Goal: Task Accomplishment & Management: Complete application form

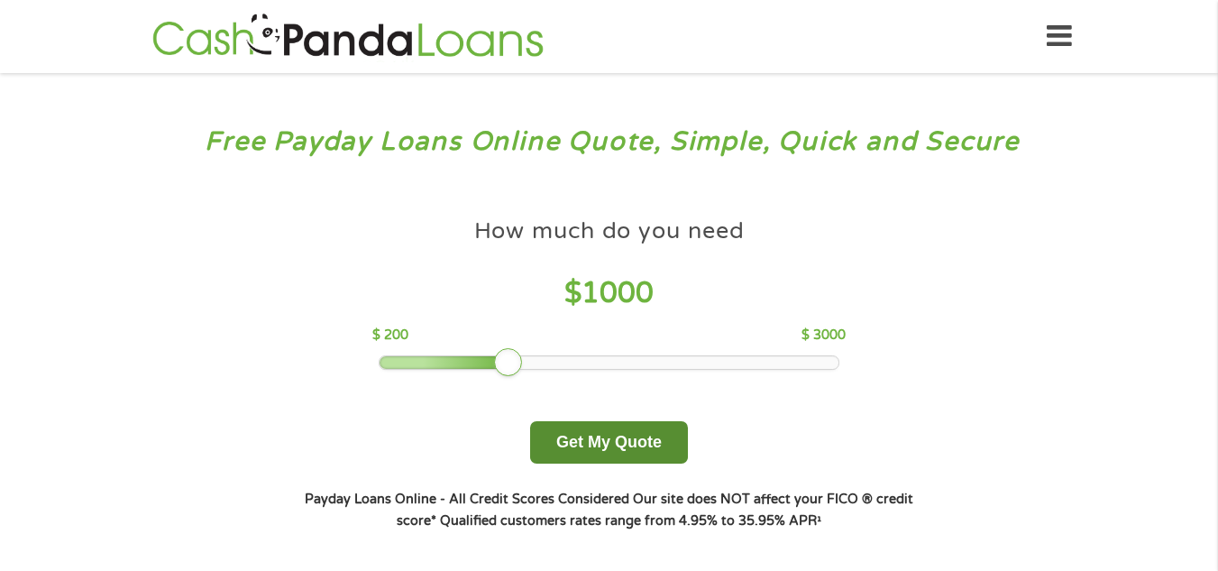
click at [587, 442] on button "Get My Quote" at bounding box center [609, 442] width 158 height 42
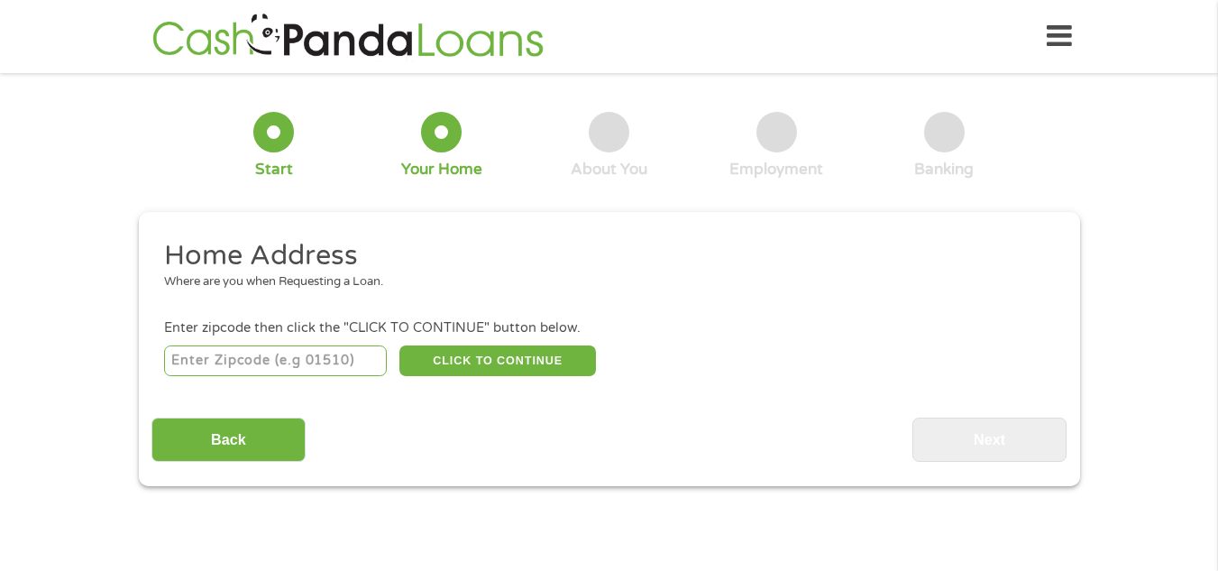
click at [250, 361] on input "number" at bounding box center [275, 360] width 223 height 31
type input "50644"
select select "[US_STATE]"
click at [467, 352] on button "CLICK TO CONTINUE" at bounding box center [497, 360] width 196 height 31
type input "50644"
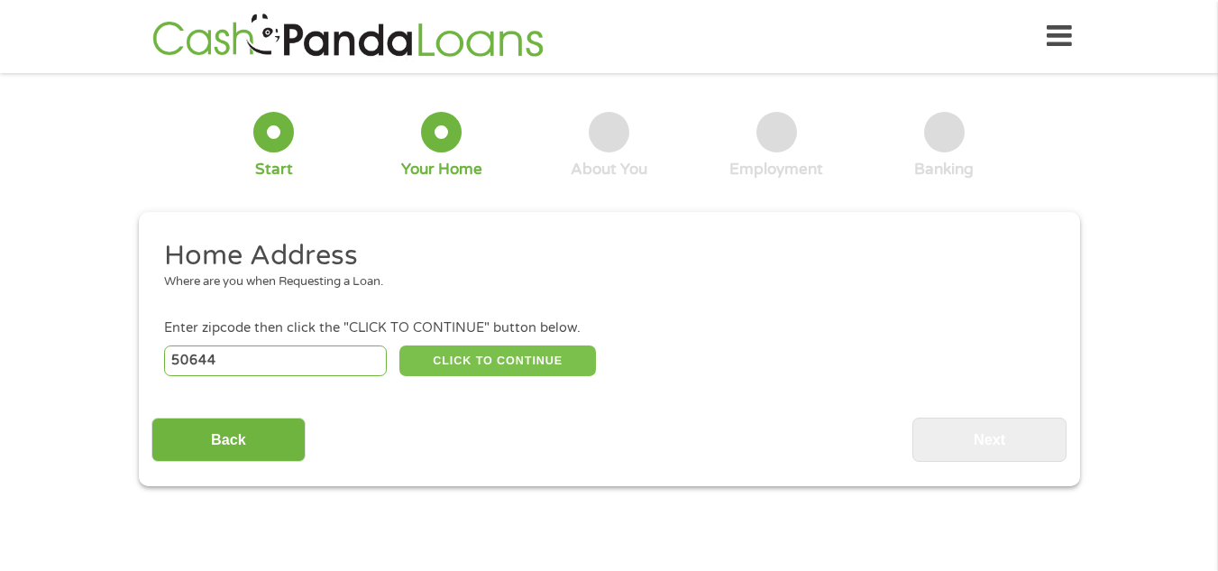
type input "Independence"
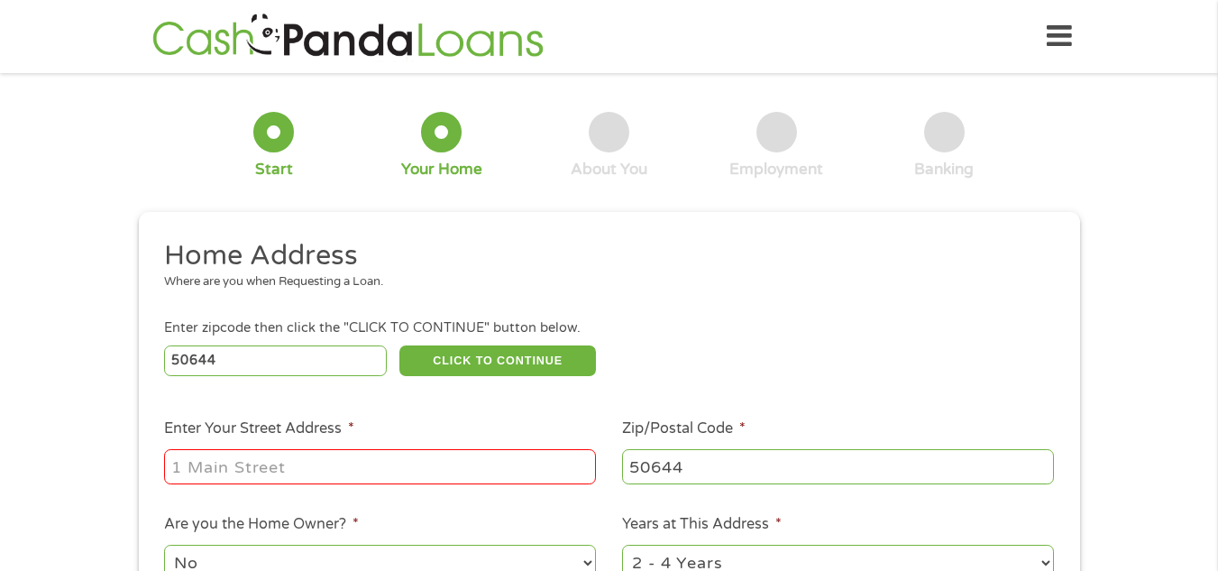
click at [230, 473] on input "Enter Your Street Address *" at bounding box center [380, 466] width 432 height 34
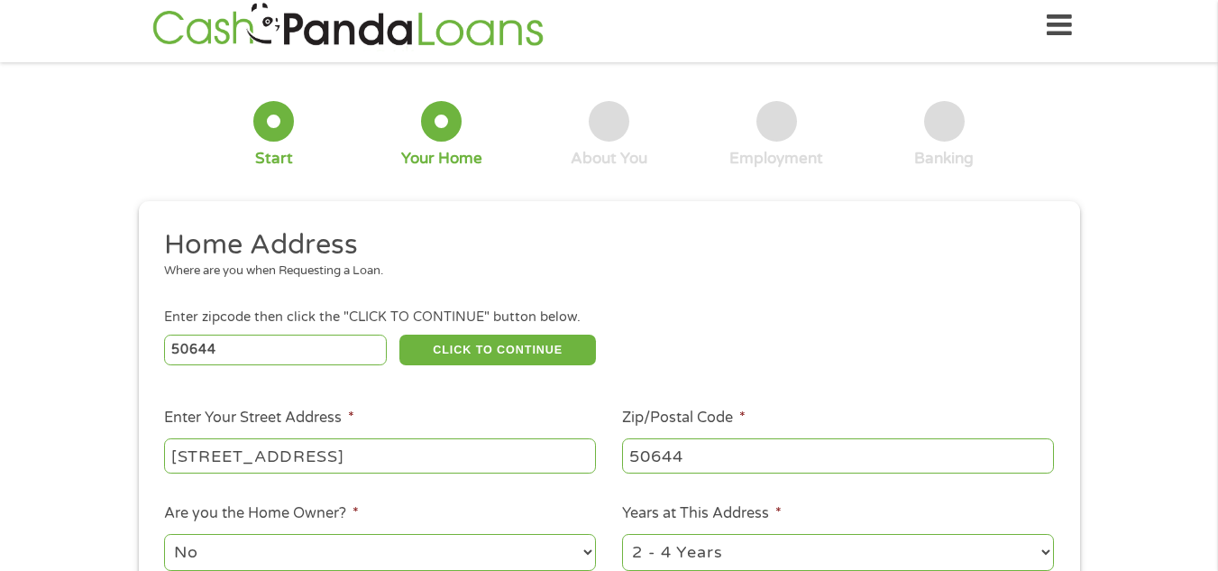
click at [315, 446] on input "[STREET_ADDRESS]" at bounding box center [380, 455] width 432 height 34
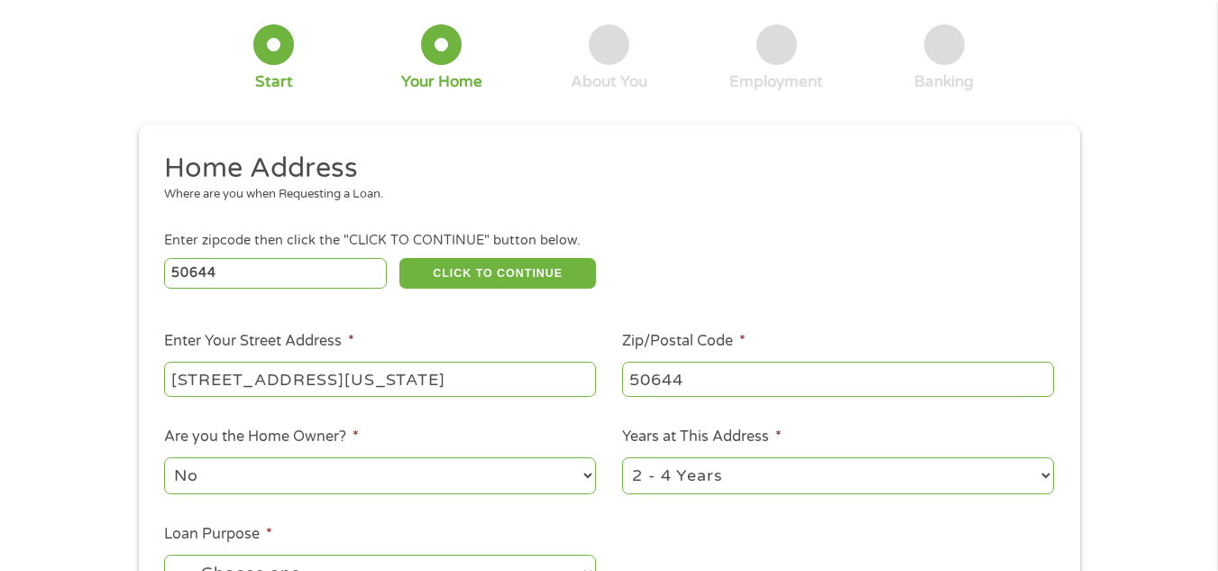
scroll to position [191, 0]
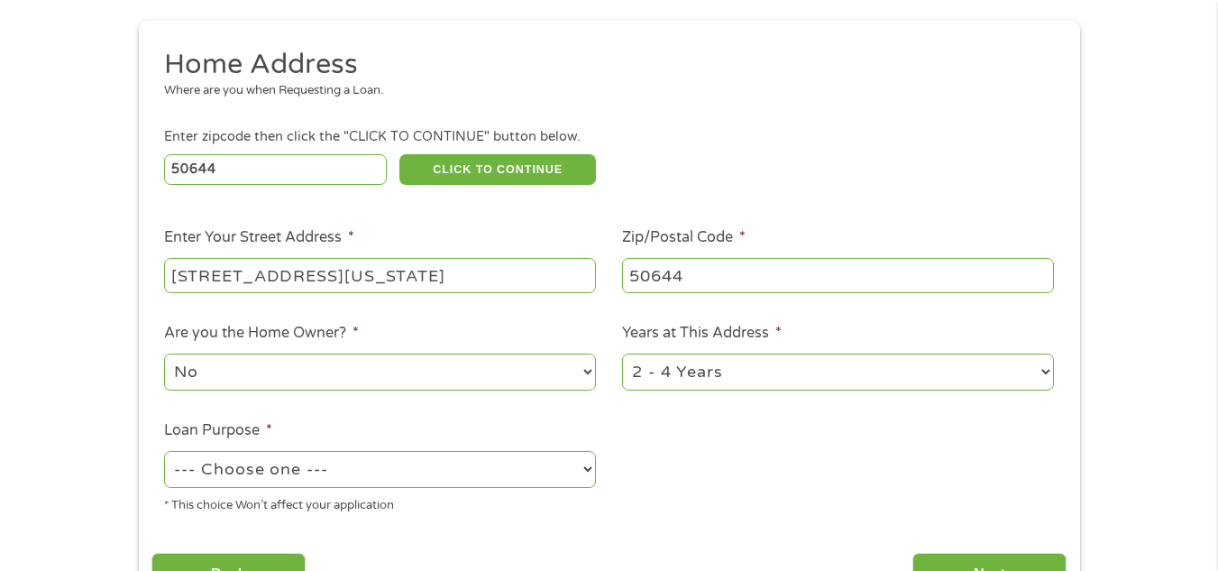
type input "[STREET_ADDRESS][US_STATE]"
click at [751, 371] on select "1 Year or less 1 - 2 Years 2 - 4 Years Over 4 Years" at bounding box center [838, 371] width 432 height 37
select select "12months"
click at [622, 353] on select "1 Year or less 1 - 2 Years 2 - 4 Years Over 4 Years" at bounding box center [838, 371] width 432 height 37
click at [270, 467] on select "--- Choose one --- Pay Bills Debt Consolidation Home Improvement Major Purchase…" at bounding box center [380, 469] width 432 height 37
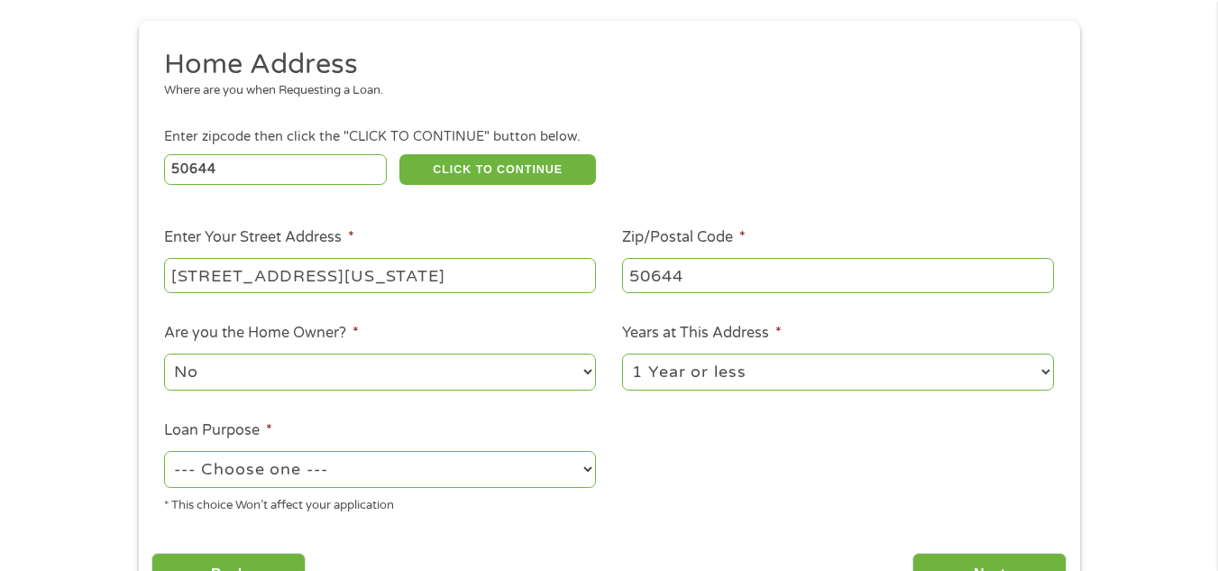
select select "shorttermcash"
click at [164, 451] on select "--- Choose one --- Pay Bills Debt Consolidation Home Improvement Major Purchase…" at bounding box center [380, 469] width 432 height 37
click at [766, 475] on ul "Home Address Where are you when Requesting a Loan. Enter zipcode then click the…" at bounding box center [608, 287] width 915 height 481
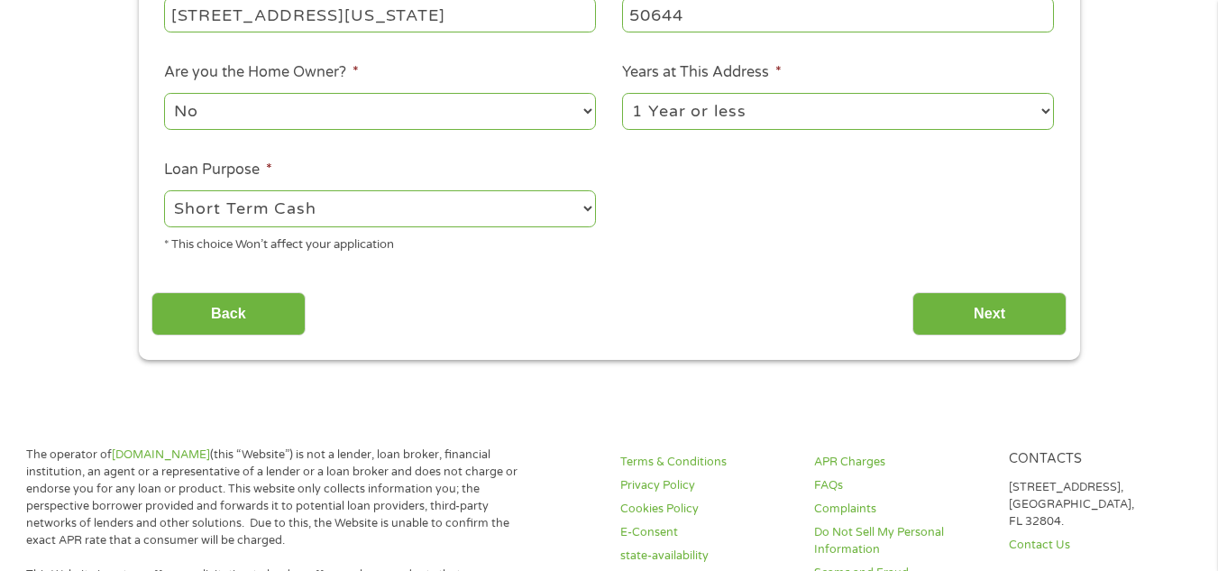
scroll to position [461, 0]
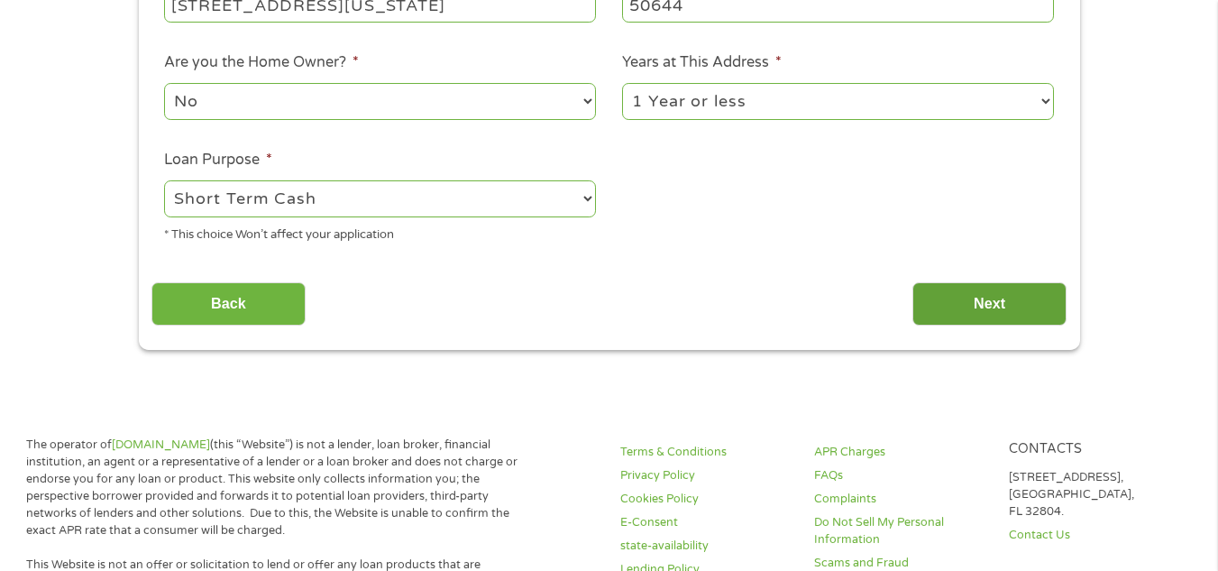
click at [996, 301] on input "Next" at bounding box center [989, 304] width 154 height 44
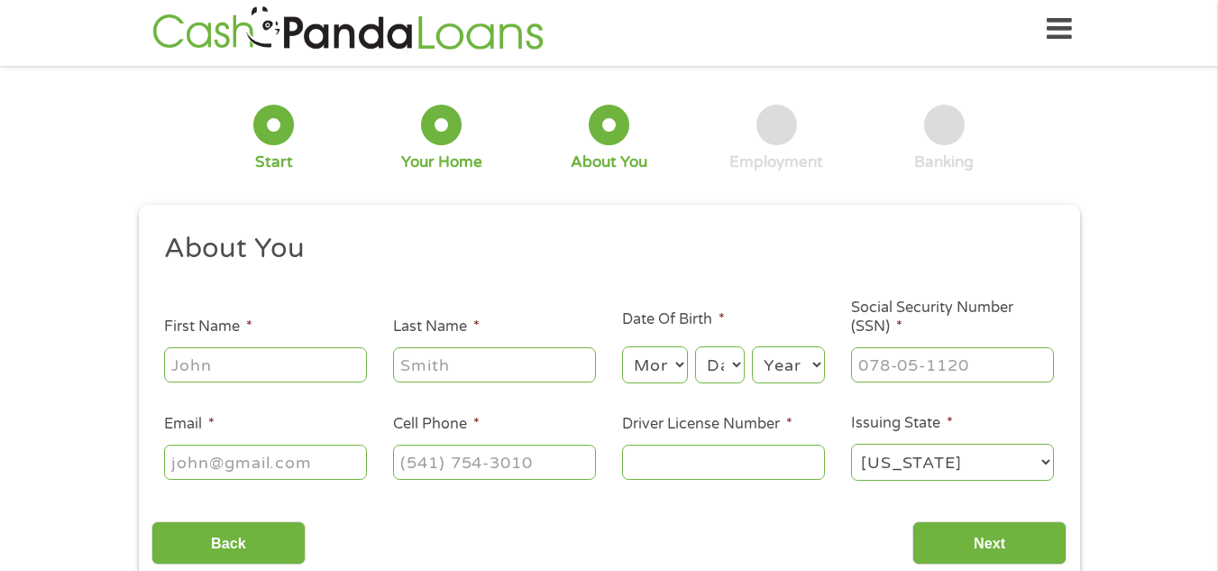
scroll to position [0, 0]
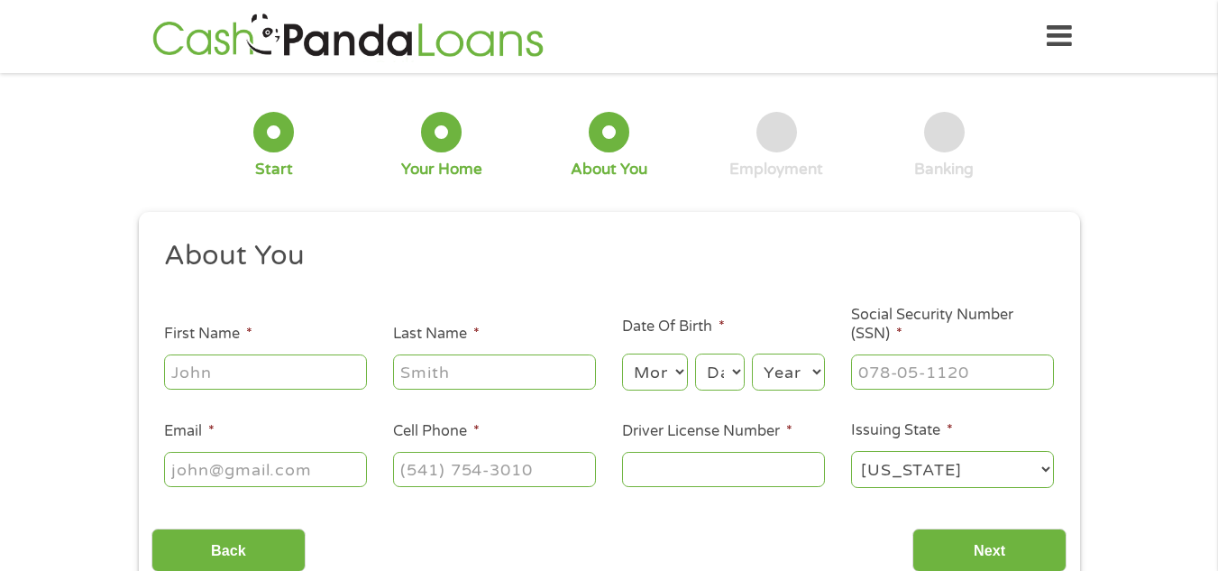
click at [225, 369] on input "First Name *" at bounding box center [265, 371] width 203 height 34
type input "[PERSON_NAME]"
type input "[EMAIL_ADDRESS][DOMAIN_NAME]"
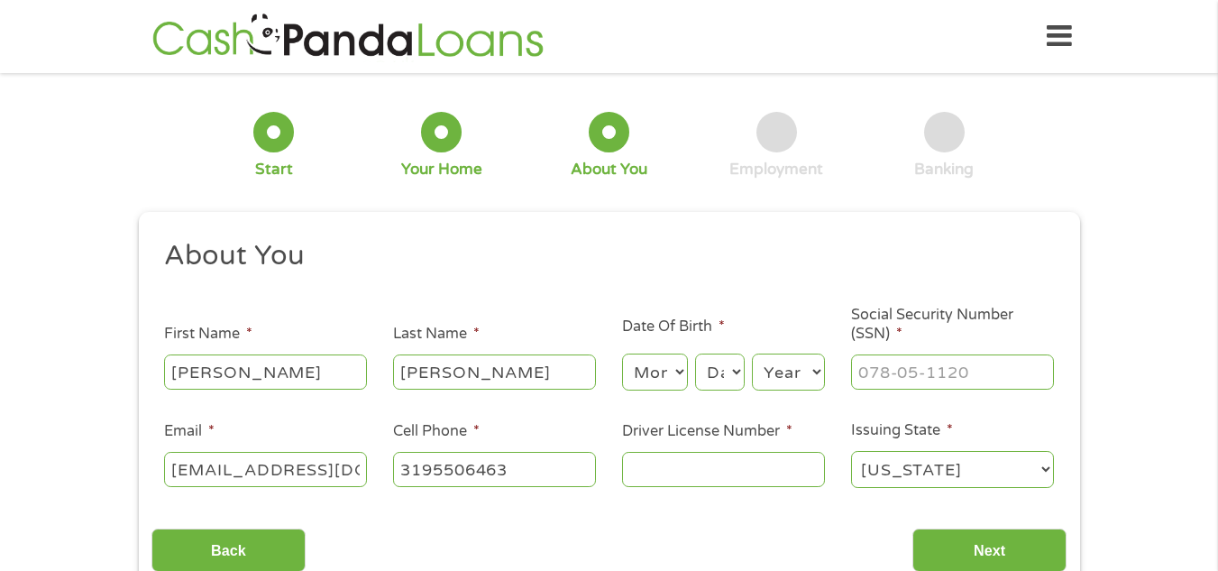
type input "[PHONE_NUMBER]"
click at [651, 366] on select "Month 1 2 3 4 5 6 7 8 9 10 11 12" at bounding box center [655, 371] width 66 height 37
select select "12"
click at [622, 353] on select "Month 1 2 3 4 5 6 7 8 9 10 11 12" at bounding box center [655, 371] width 66 height 37
click at [727, 376] on select "Day 1 2 3 4 5 6 7 8 9 10 11 12 13 14 15 16 17 18 19 20 21 22 23 24 25 26 27 28 …" at bounding box center [719, 371] width 49 height 37
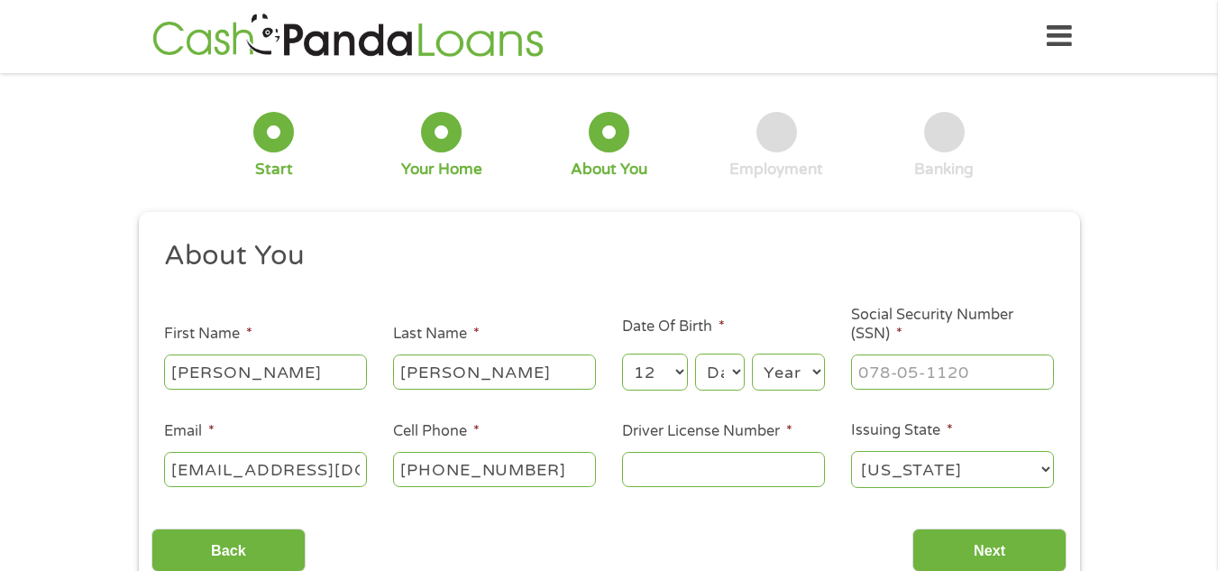
select select "8"
click at [695, 353] on select "Day 1 2 3 4 5 6 7 8 9 10 11 12 13 14 15 16 17 18 19 20 21 22 23 24 25 26 27 28 …" at bounding box center [719, 371] width 49 height 37
click at [780, 366] on select "Year [DATE] 2006 2005 2004 2003 2002 2001 2000 1999 1998 1997 1996 1995 1994 19…" at bounding box center [788, 371] width 73 height 37
select select "1978"
click at [752, 353] on select "Year [DATE] 2006 2005 2004 2003 2002 2001 2000 1999 1998 1997 1996 1995 1994 19…" at bounding box center [788, 371] width 73 height 37
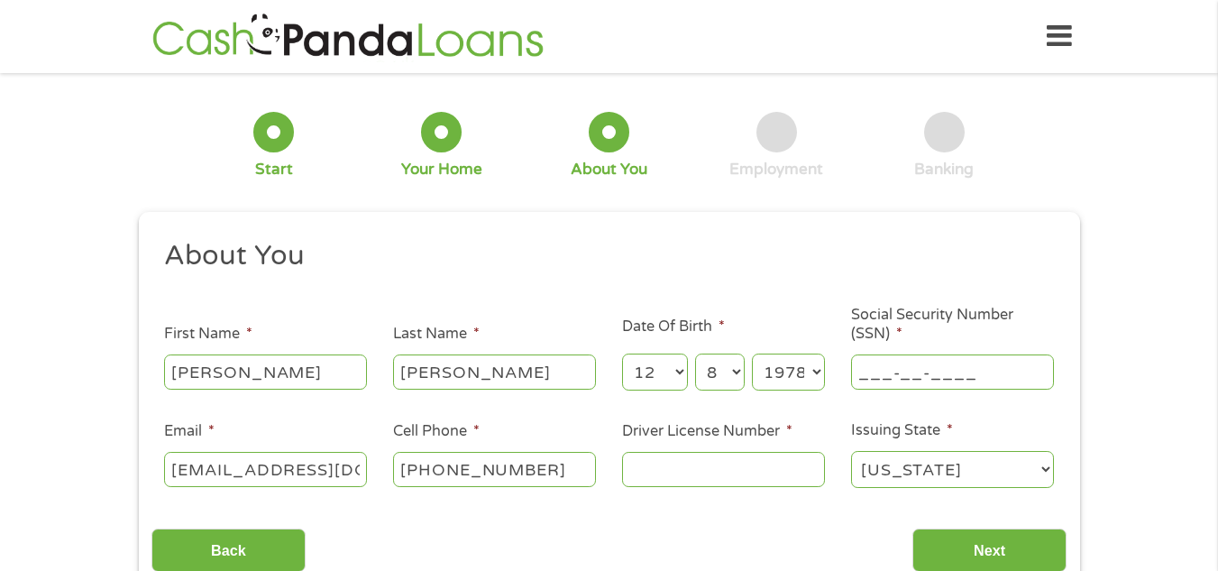
click at [908, 358] on input "___-__-____" at bounding box center [952, 371] width 203 height 34
type input "481-13-3990"
click at [710, 474] on input "Driver License Number *" at bounding box center [723, 469] width 203 height 34
type input "071CC1599"
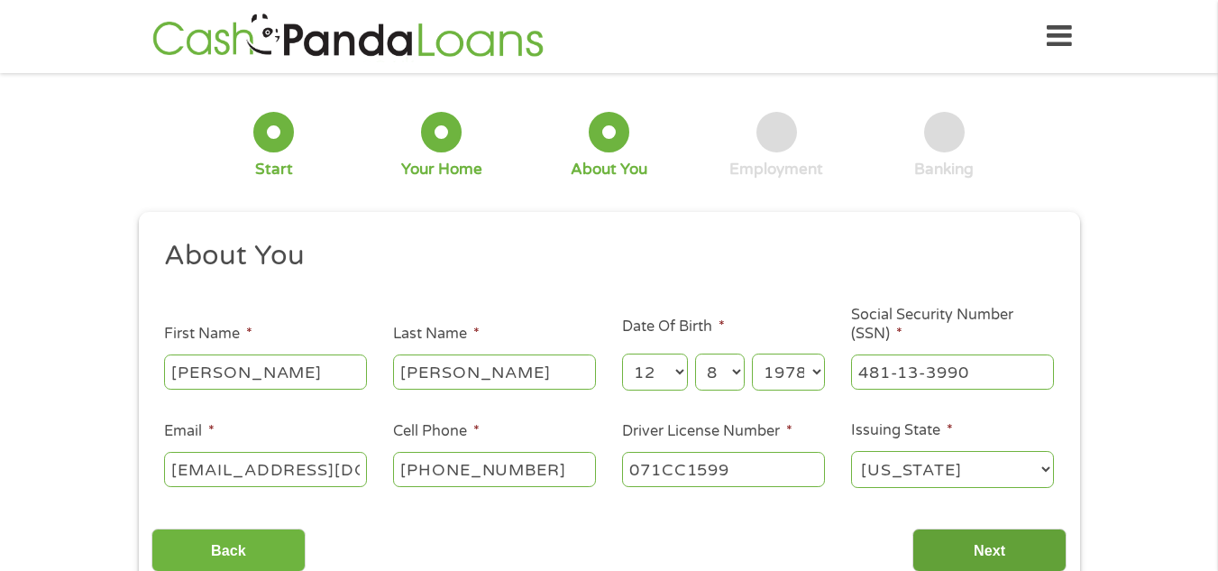
click at [971, 541] on input "Next" at bounding box center [989, 550] width 154 height 44
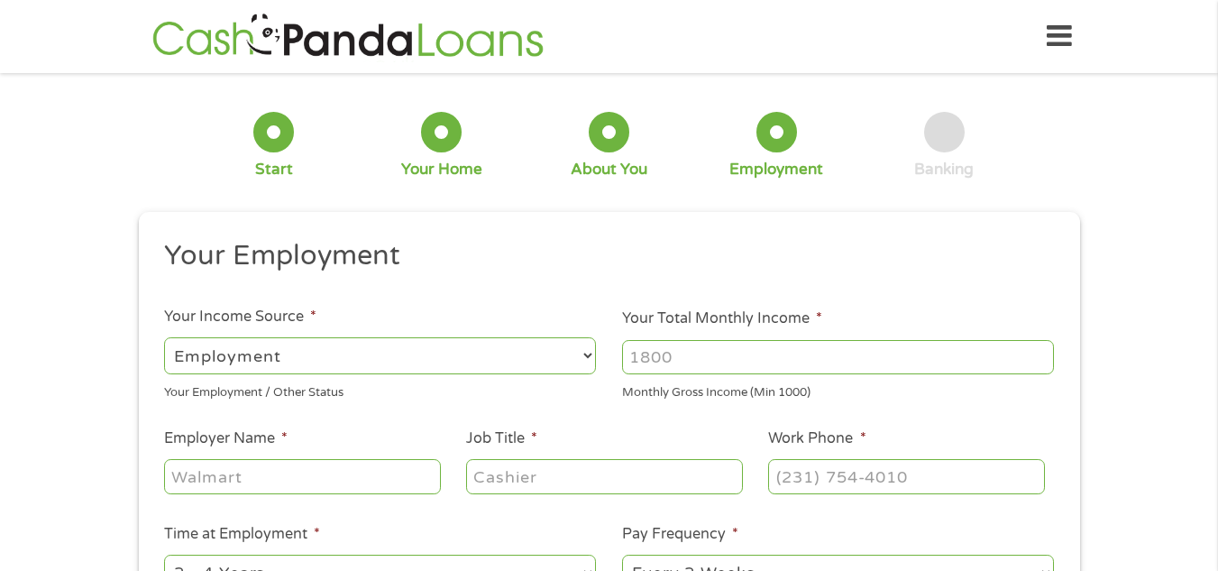
click at [694, 355] on input "Your Total Monthly Income *" at bounding box center [838, 357] width 432 height 34
type input "3400"
click at [232, 475] on input "Employer Name *" at bounding box center [302, 476] width 276 height 34
type input "Horizon Equipment"
type input "Project Coordinator"
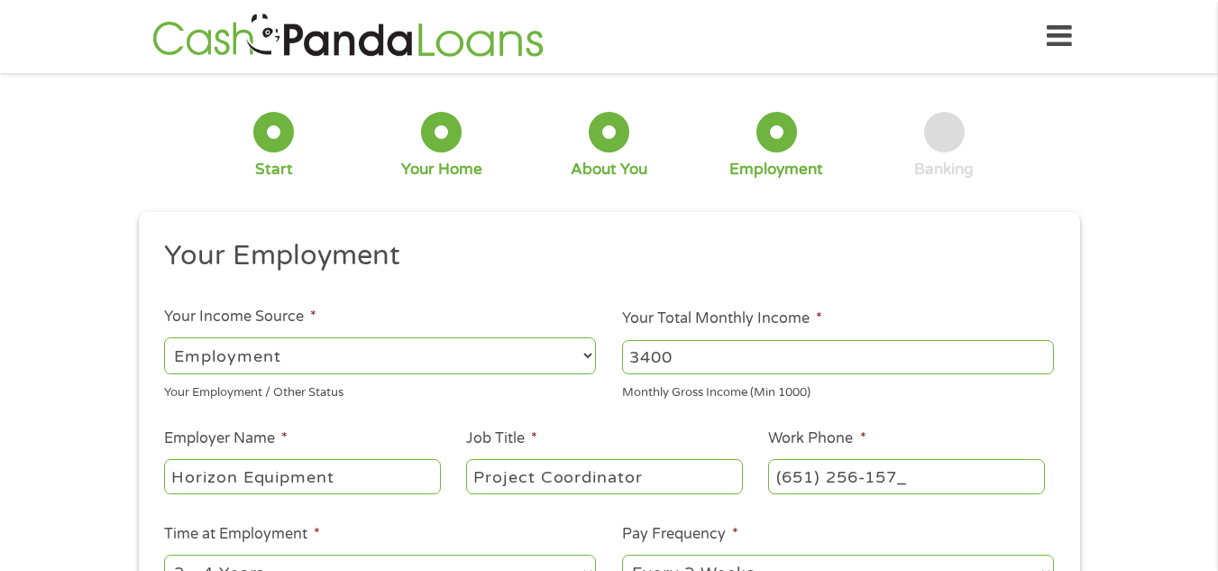
type input "[PHONE_NUMBER]"
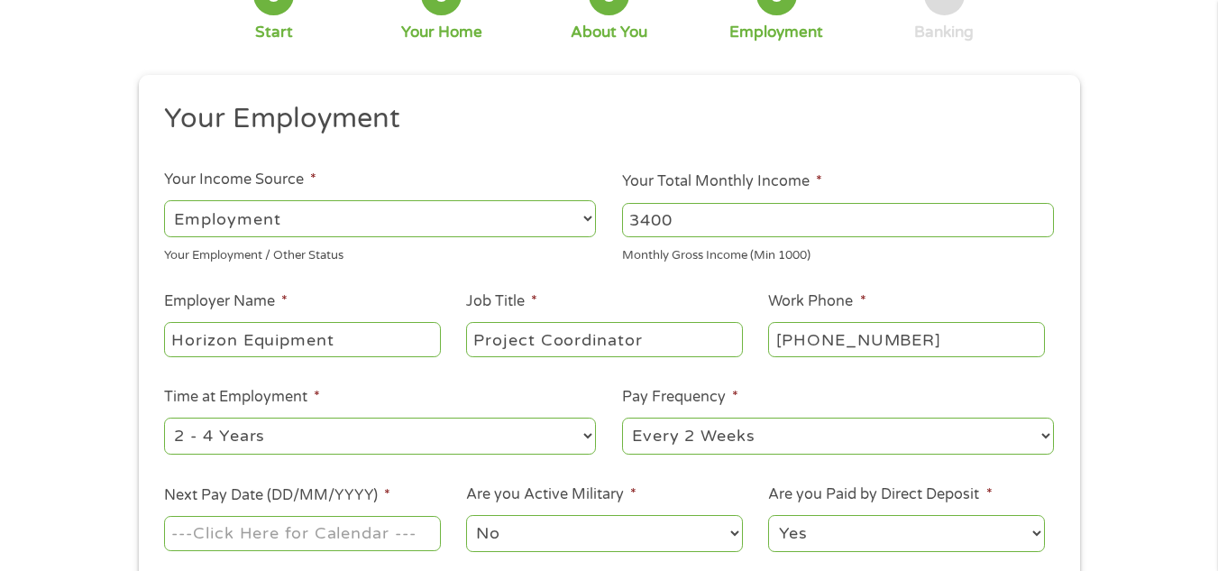
scroll to position [270, 0]
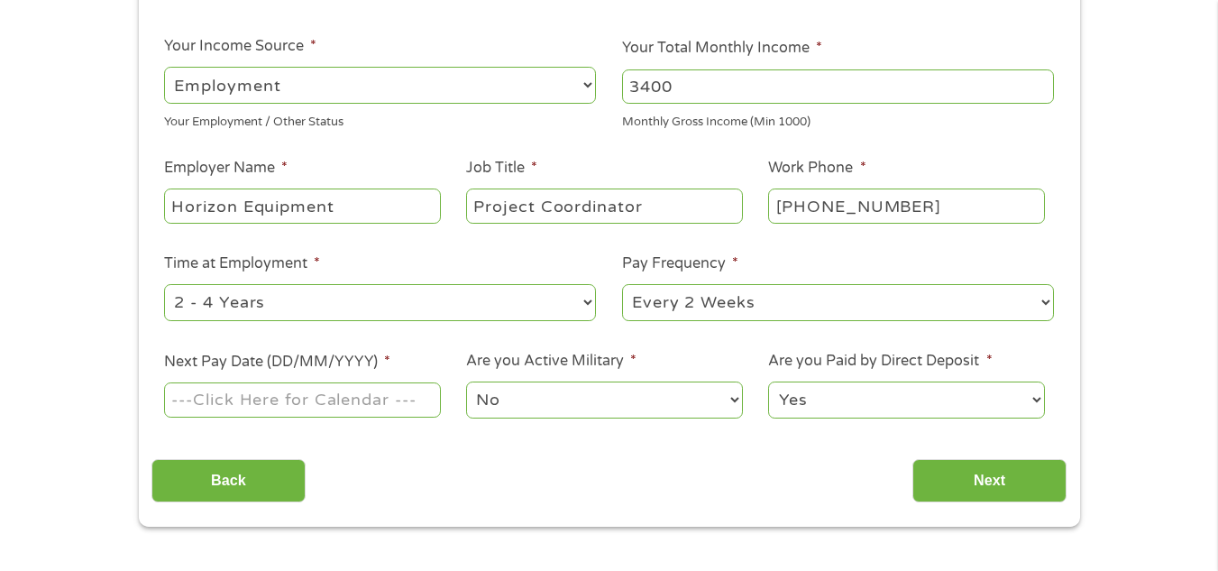
click at [312, 299] on select "--- Choose one --- 1 Year or less 1 - 2 Years 2 - 4 Years Over 4 Years" at bounding box center [380, 302] width 432 height 37
select select "12months"
click at [164, 284] on select "--- Choose one --- 1 Year or less 1 - 2 Years 2 - 4 Years Over 4 Years" at bounding box center [380, 302] width 432 height 37
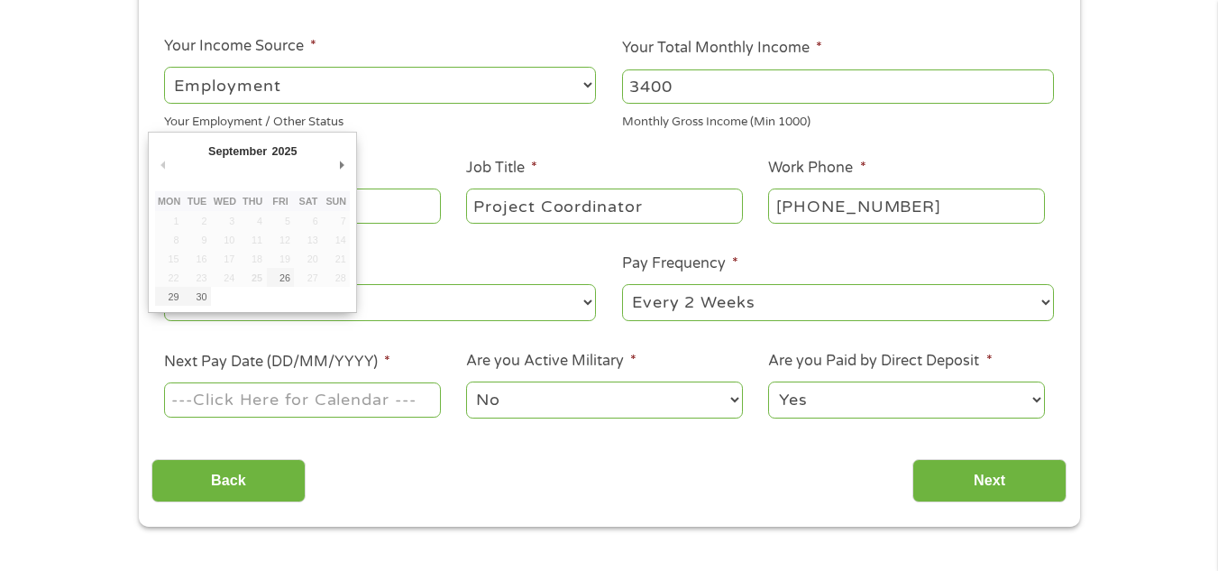
click at [257, 408] on input "Next Pay Date (DD/MM/YYYY) *" at bounding box center [302, 399] width 276 height 34
type input "[DATE]"
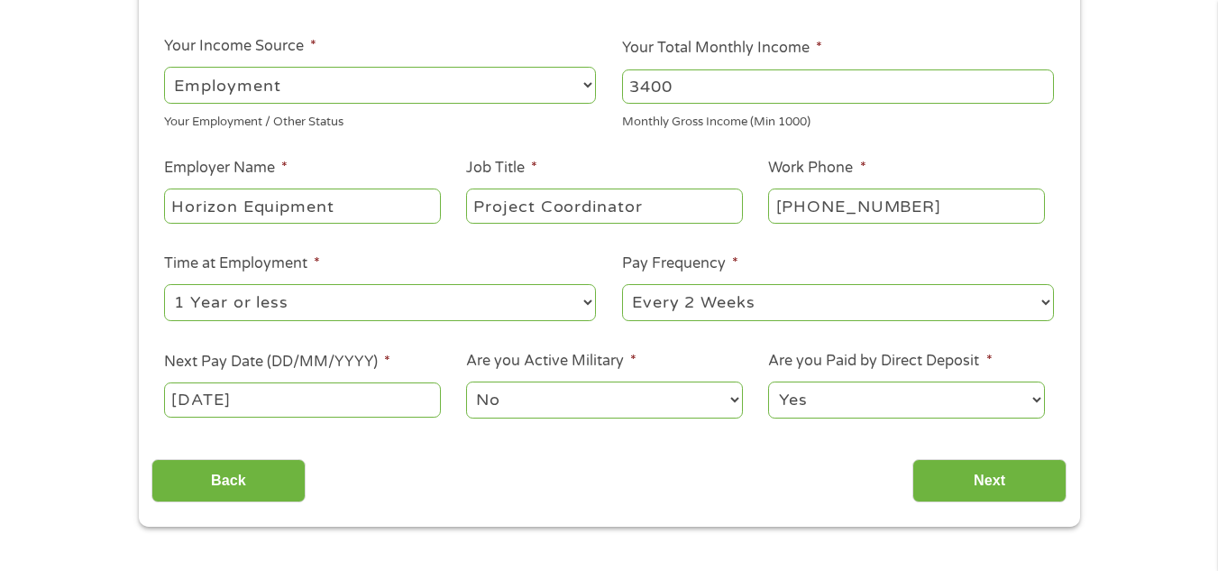
click at [579, 404] on select "No Yes" at bounding box center [604, 399] width 276 height 37
click at [466, 381] on select "No Yes" at bounding box center [604, 399] width 276 height 37
click at [974, 476] on input "Next" at bounding box center [989, 481] width 154 height 44
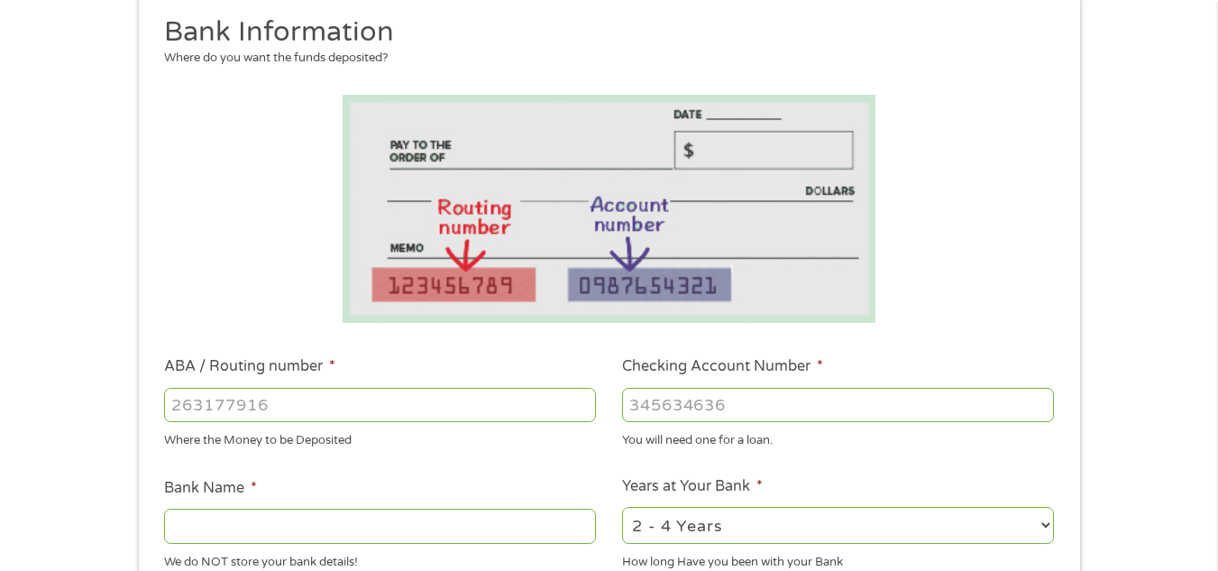
scroll to position [361, 0]
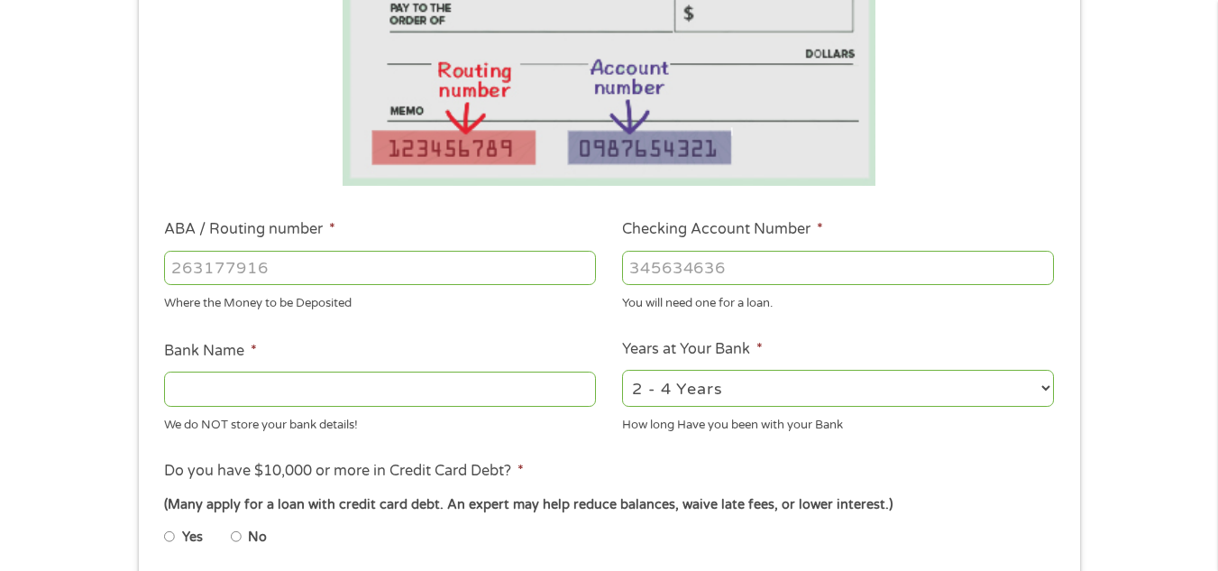
click at [315, 268] on input "ABA / Routing number *" at bounding box center [380, 268] width 432 height 34
type input "273974581"
type input "DUPACO COMMUNITY CREDIT UNION"
type input "273974581"
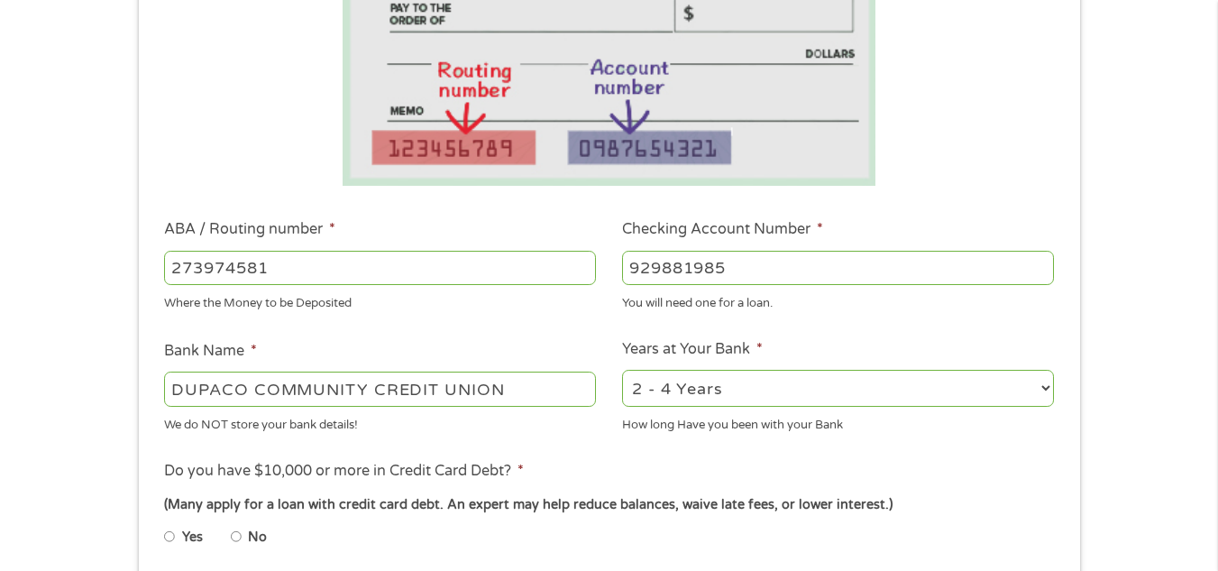
type input "929881985"
click at [674, 388] on select "2 - 4 Years 6 - 12 Months 1 - 2 Years Over 4 Years" at bounding box center [838, 388] width 432 height 37
select select "60months"
click at [622, 370] on select "2 - 4 Years 6 - 12 Months 1 - 2 Years Over 4 Years" at bounding box center [838, 388] width 432 height 37
click at [231, 522] on input "No" at bounding box center [236, 536] width 11 height 29
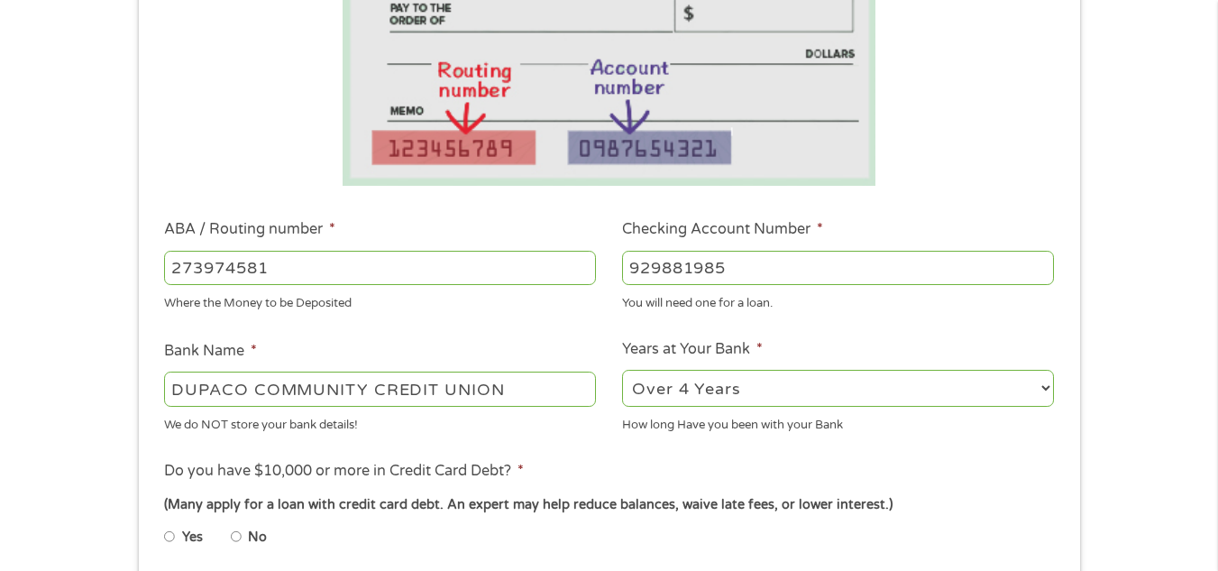
radio input "true"
click at [232, 533] on input "No" at bounding box center [236, 536] width 11 height 29
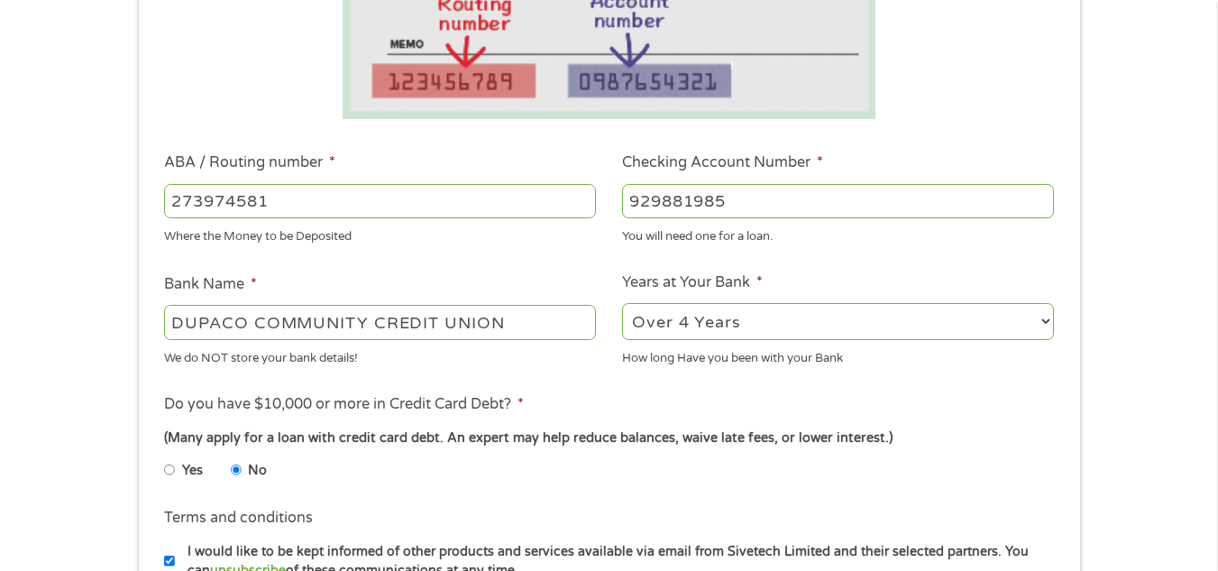
scroll to position [631, 0]
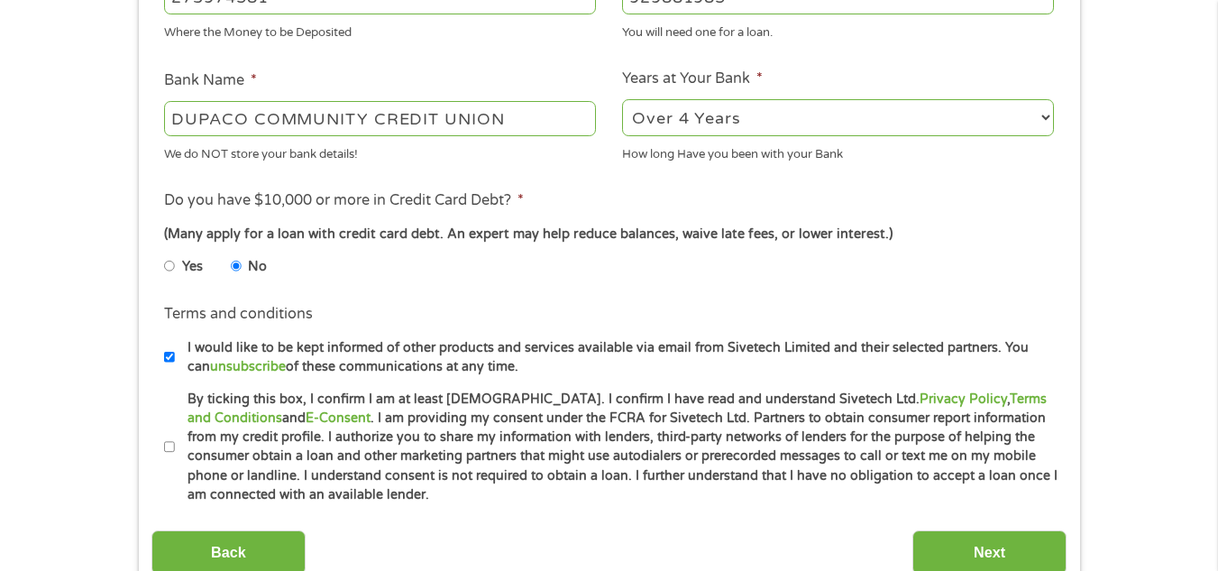
click at [173, 449] on input "By ticking this box, I confirm I am at least [DEMOGRAPHIC_DATA]. I confirm I ha…" at bounding box center [169, 447] width 11 height 29
checkbox input "true"
click at [1018, 546] on input "Next" at bounding box center [989, 552] width 154 height 44
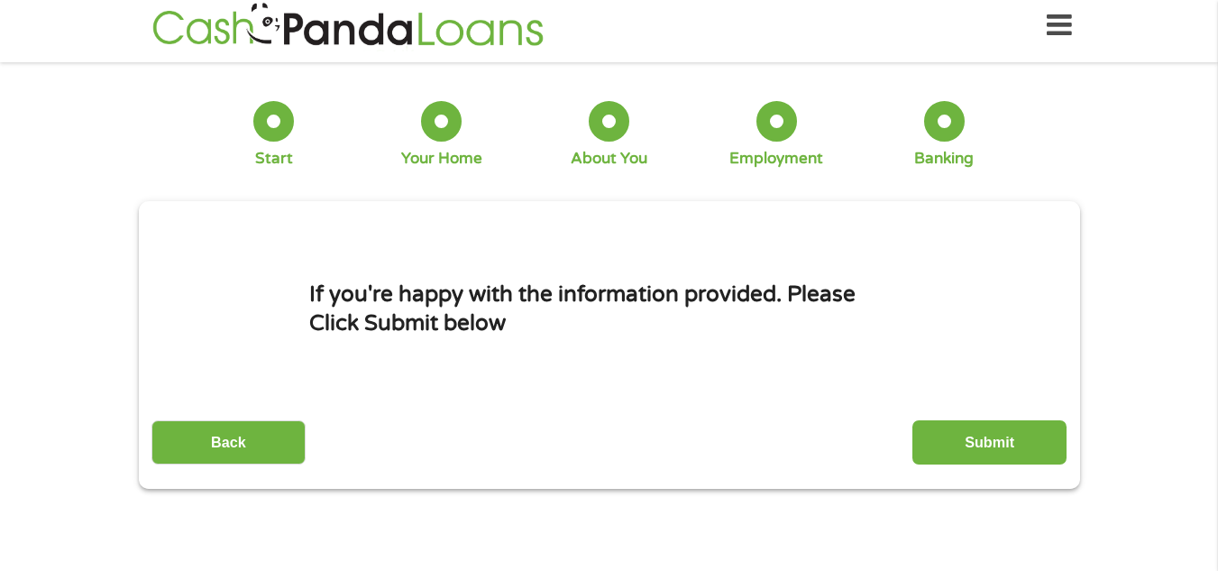
scroll to position [0, 0]
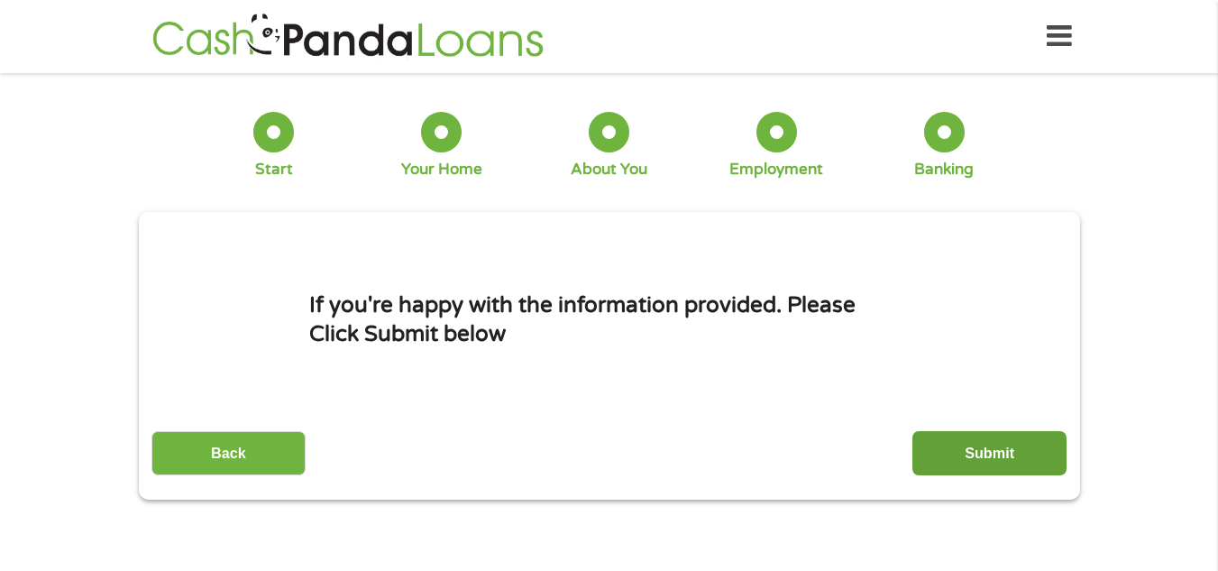
click at [989, 458] on input "Submit" at bounding box center [989, 453] width 154 height 44
